Goal: Find specific page/section: Find specific page/section

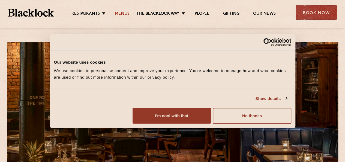
click at [122, 14] on link "Menus" at bounding box center [122, 14] width 15 height 6
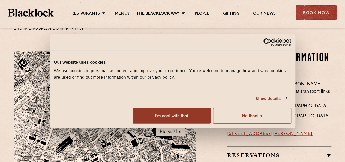
scroll to position [300, 0]
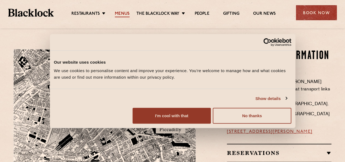
click at [122, 11] on link "Menus" at bounding box center [122, 14] width 15 height 6
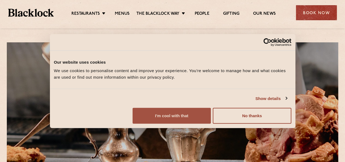
click at [211, 123] on button "I'm cool with that" at bounding box center [172, 116] width 78 height 16
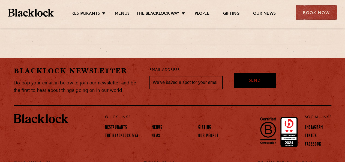
scroll to position [1015, 0]
